Goal: Navigation & Orientation: Understand site structure

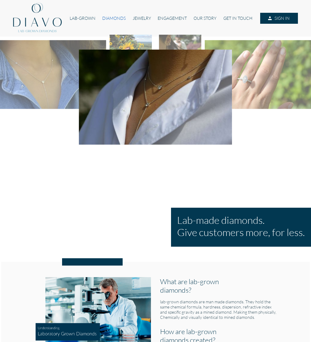
click at [116, 17] on link "DIAMONDS" at bounding box center [114, 18] width 30 height 11
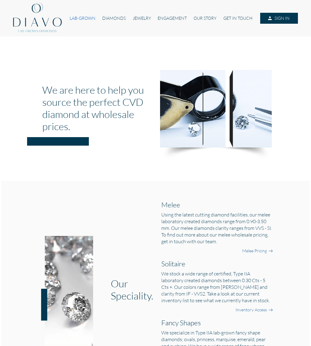
click at [83, 19] on link "LAB-GROWN" at bounding box center [82, 18] width 33 height 11
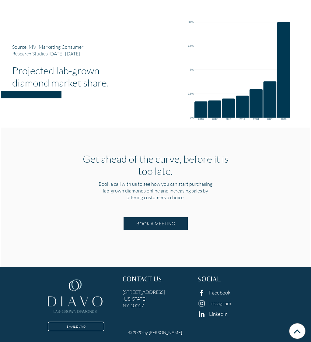
scroll to position [1044, 0]
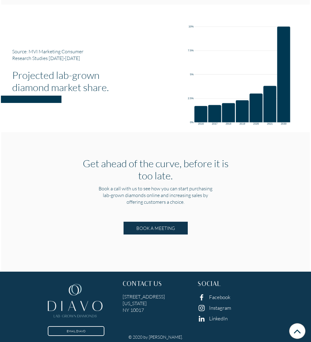
drag, startPoint x: 266, startPoint y: 238, endPoint x: 273, endPoint y: 247, distance: 11.8
click at [266, 238] on div "Get ahead of the curve, before it is too late. Book a call with us to see how y…" at bounding box center [155, 201] width 308 height 139
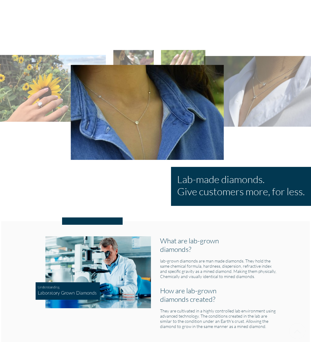
scroll to position [0, 0]
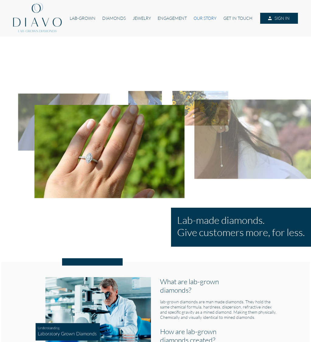
click at [207, 19] on link "OUR STORY" at bounding box center [205, 18] width 30 height 11
